Goal: Information Seeking & Learning: Learn about a topic

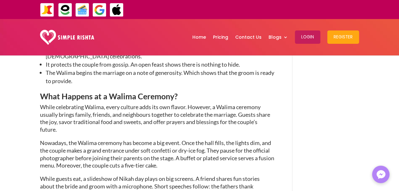
scroll to position [637, 0]
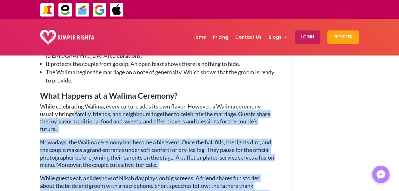
drag, startPoint x: 74, startPoint y: 80, endPoint x: 240, endPoint y: 170, distance: 188.8
click at [240, 170] on div "Marriage is an exciting milestone. After signing the Nikah nama, many [DEMOGRAP…" at bounding box center [157, 184] width 235 height 1080
click at [240, 174] on p "While guests eat, a slideshow of Nikah day plays on big screens. A friend share…" at bounding box center [157, 192] width 235 height 36
click at [200, 174] on span "While guests eat, a slideshow of Nikah day plays on big screens. A friend share…" at bounding box center [154, 188] width 228 height 29
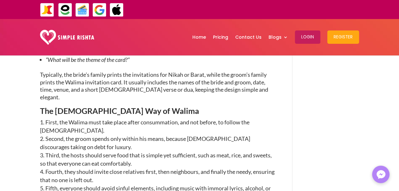
scroll to position [850, 0]
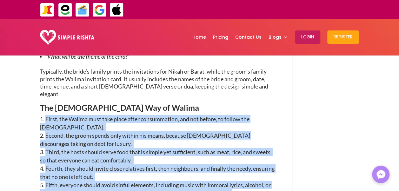
drag, startPoint x: 42, startPoint y: 79, endPoint x: 184, endPoint y: 162, distance: 164.0
click at [184, 162] on ol "First, the Walima must take place after consummation, and not before, to follow…" at bounding box center [157, 168] width 235 height 106
drag, startPoint x: 184, startPoint y: 162, endPoint x: 162, endPoint y: 165, distance: 21.8
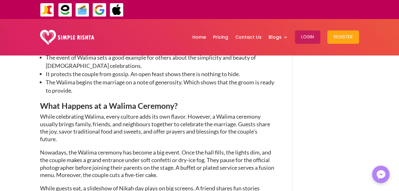
scroll to position [606, 0]
